Goal: Book appointment/travel/reservation

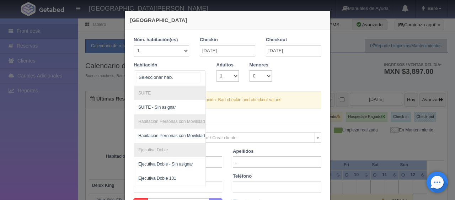
click at [193, 82] on div at bounding box center [170, 78] width 72 height 16
click at [188, 72] on div "SUITE SUITE - Sin asignar Habitación Personas con Movilidad Reducida Habitación…" at bounding box center [170, 78] width 72 height 16
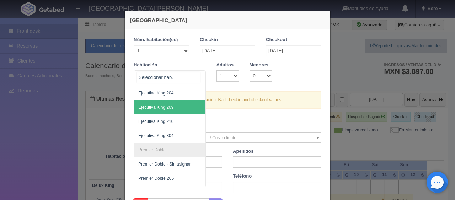
drag, startPoint x: 178, startPoint y: 144, endPoint x: 177, endPoint y: 133, distance: 11.4
click at [178, 143] on li "Premier Doble" at bounding box center [193, 150] width 119 height 14
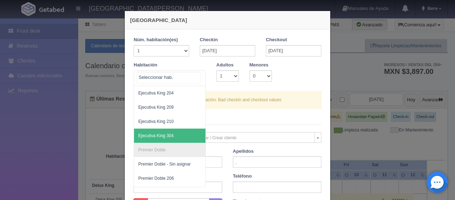
click at [177, 133] on span "Ejecutiva King 304" at bounding box center [193, 136] width 119 height 14
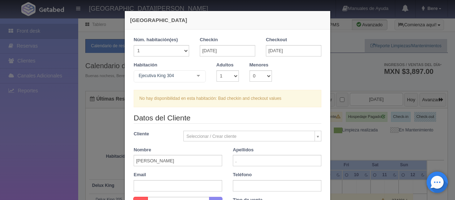
checkbox input "false"
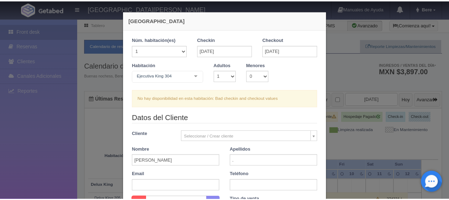
scroll to position [142, 0]
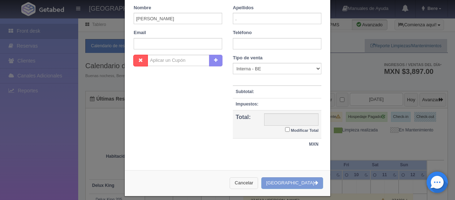
click at [258, 180] on button "Cancelar" at bounding box center [243, 183] width 28 height 12
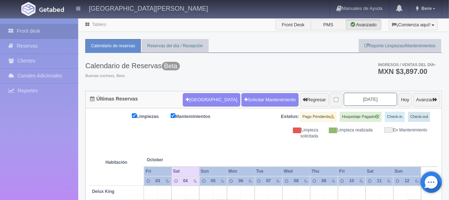
click at [348, 100] on input "2025-10-05" at bounding box center [370, 99] width 53 height 13
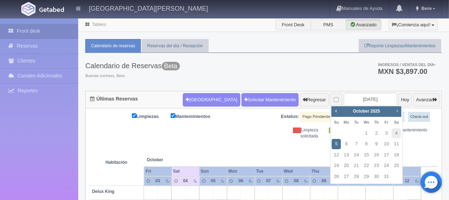
click at [394, 109] on span "Next" at bounding box center [397, 111] width 6 height 6
click at [395, 110] on span "Next" at bounding box center [397, 111] width 6 height 6
click at [357, 166] on link "20" at bounding box center [356, 166] width 9 height 10
type input "[DATE]"
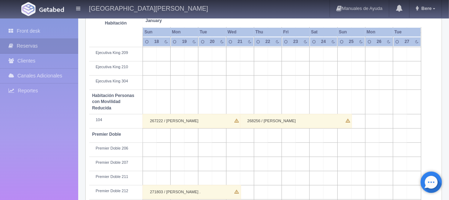
scroll to position [379, 0]
